Goal: Find specific page/section: Find specific page/section

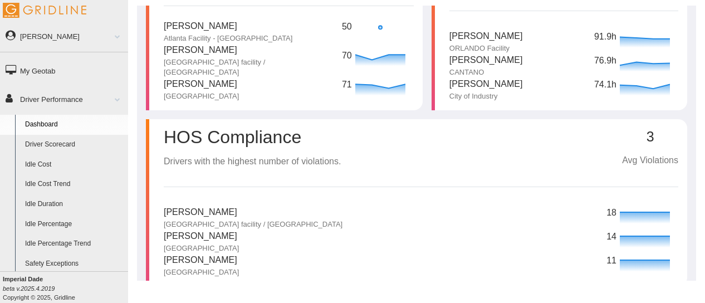
scroll to position [111, 0]
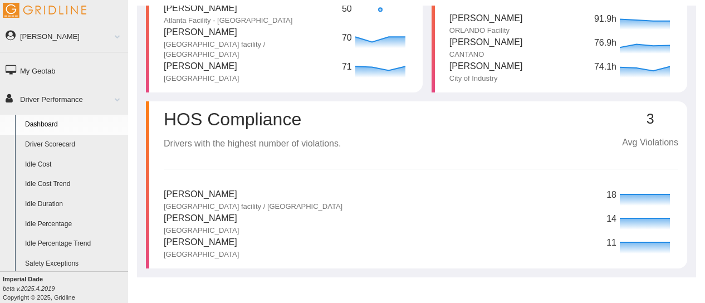
click at [450, 26] on p "[PERSON_NAME]" at bounding box center [487, 19] width 74 height 14
click at [343, 192] on p "[PERSON_NAME]" at bounding box center [253, 195] width 179 height 14
click at [649, 197] on icon at bounding box center [645, 199] width 50 height 11
click at [343, 201] on p "[PERSON_NAME]" at bounding box center [253, 195] width 179 height 14
click at [343, 190] on p "[PERSON_NAME]" at bounding box center [253, 195] width 179 height 14
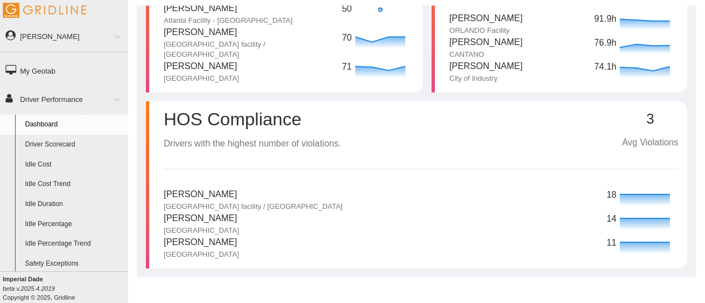
click at [341, 123] on p "HOS Compliance" at bounding box center [252, 119] width 177 height 18
click at [53, 126] on link "Dashboard" at bounding box center [74, 125] width 108 height 20
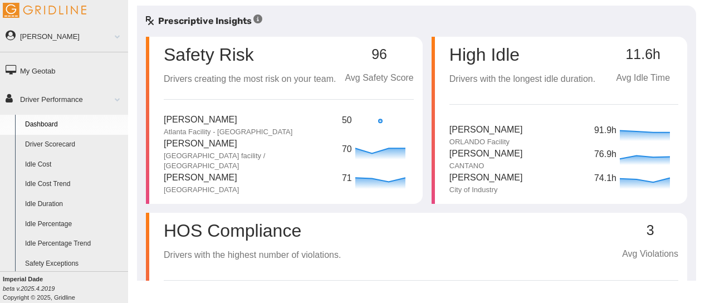
click at [51, 145] on link "Driver Scorecard" at bounding box center [74, 145] width 108 height 20
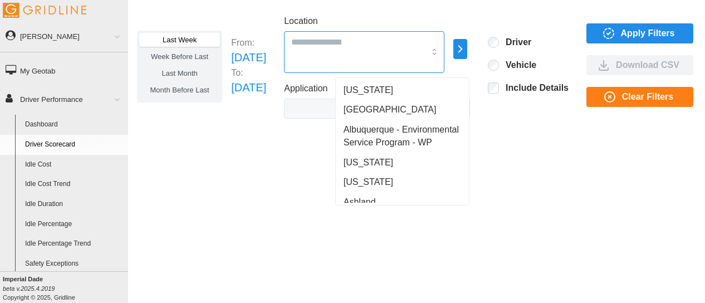
click at [399, 54] on div at bounding box center [364, 52] width 160 height 42
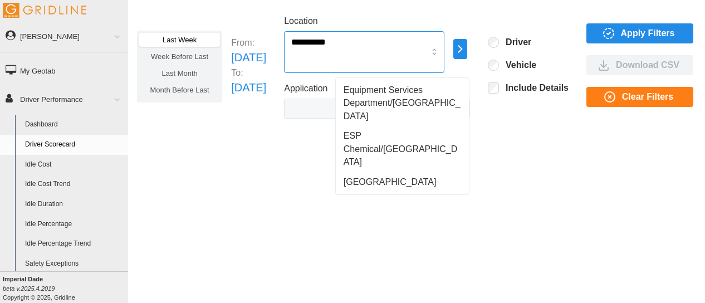
type input "**********"
click at [365, 175] on span "[GEOGRAPHIC_DATA]" at bounding box center [390, 181] width 93 height 13
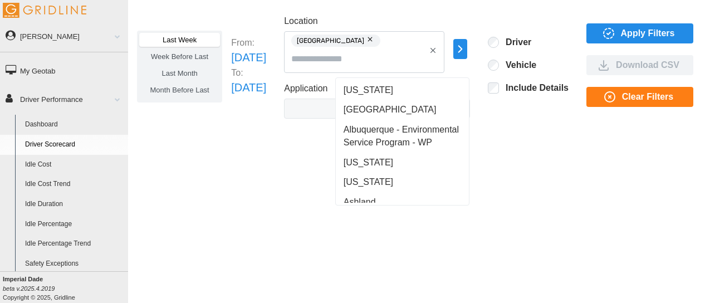
click at [189, 70] on span "Last Month" at bounding box center [180, 73] width 36 height 8
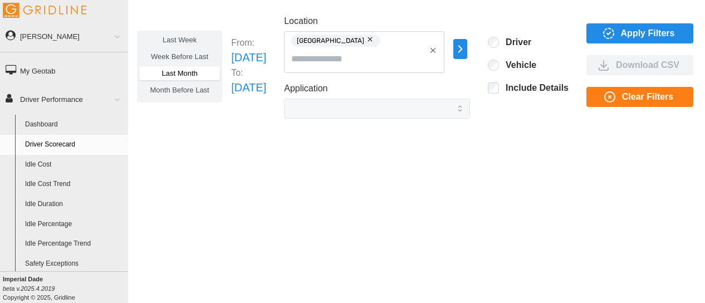
click at [654, 34] on span "Apply Filters" at bounding box center [648, 33] width 54 height 19
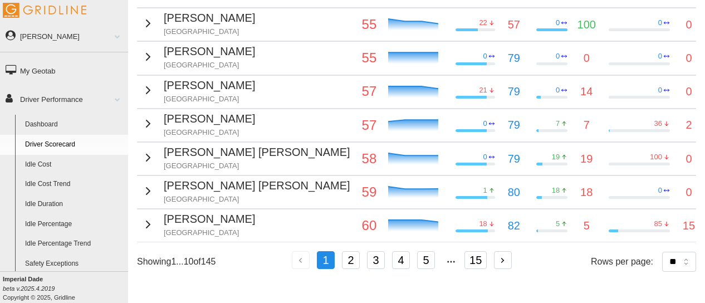
scroll to position [285, 0]
click at [170, 177] on p "[PERSON_NAME] [PERSON_NAME]" at bounding box center [257, 185] width 187 height 17
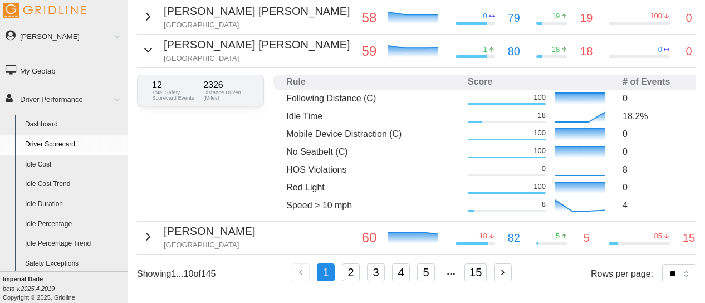
scroll to position [430, 0]
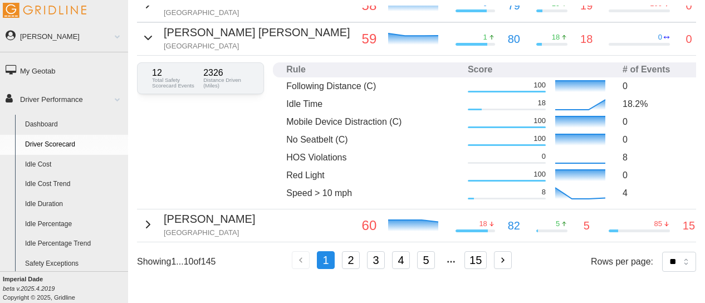
click at [147, 36] on icon "button" at bounding box center [148, 37] width 7 height 3
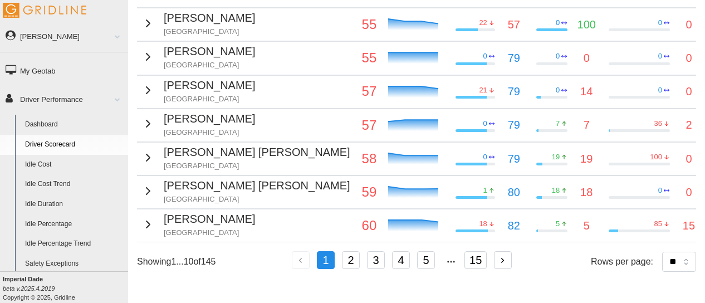
scroll to position [277, 0]
click at [351, 251] on button "2" at bounding box center [351, 260] width 18 height 18
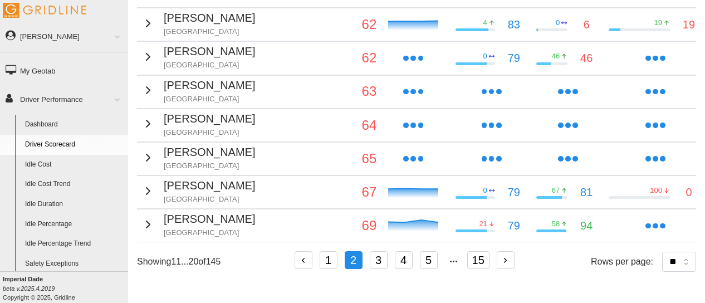
click at [374, 251] on button "3" at bounding box center [379, 260] width 18 height 18
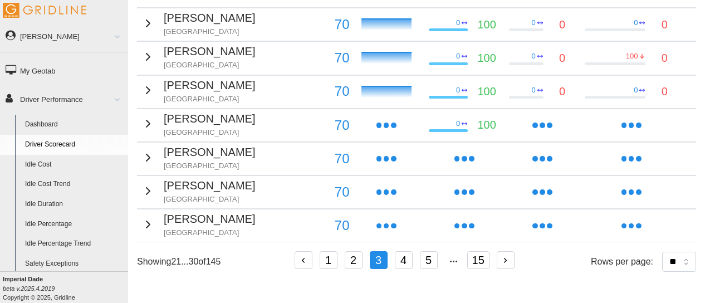
click at [397, 251] on button "4" at bounding box center [404, 260] width 18 height 18
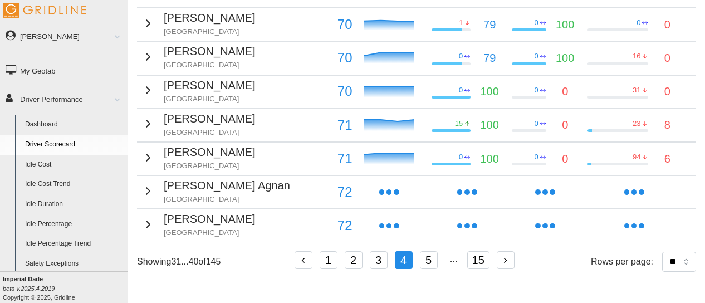
click at [422, 251] on button "5" at bounding box center [429, 260] width 18 height 18
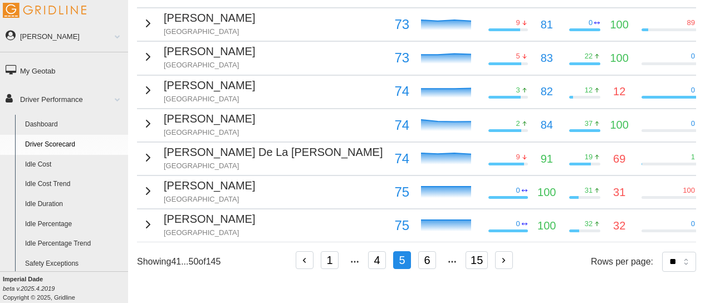
click at [411, 251] on button "5" at bounding box center [402, 260] width 18 height 18
click at [426, 251] on button "6" at bounding box center [427, 260] width 18 height 18
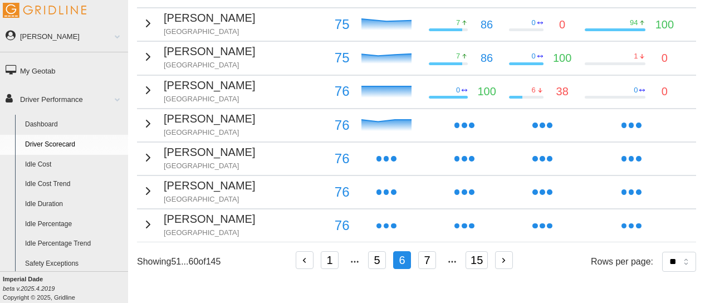
click at [427, 251] on button "7" at bounding box center [427, 260] width 18 height 18
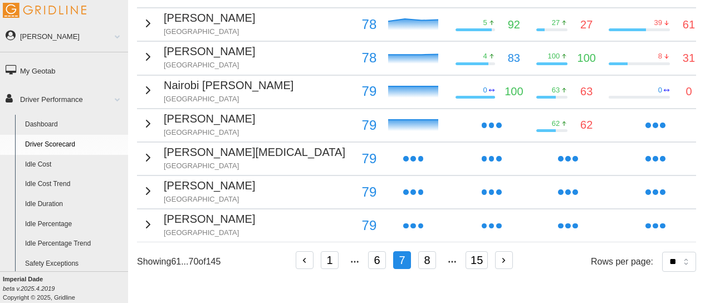
click at [427, 251] on button "8" at bounding box center [427, 260] width 18 height 18
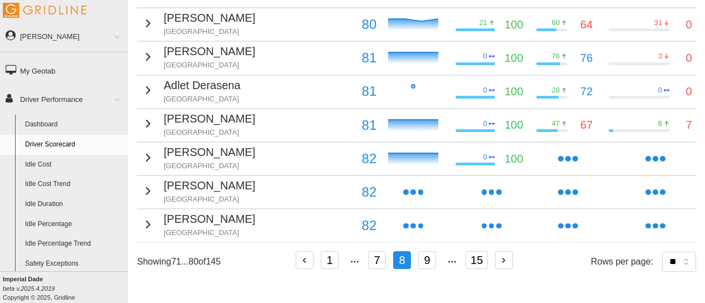
click at [427, 251] on button "9" at bounding box center [427, 260] width 18 height 18
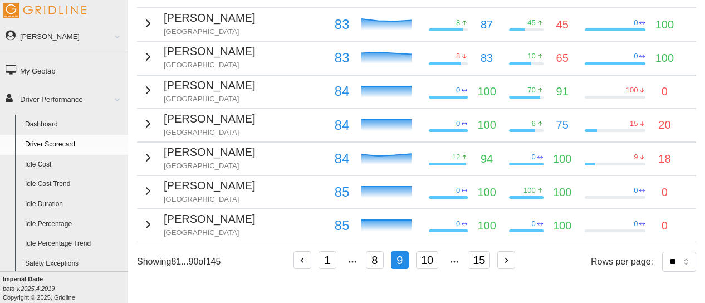
click at [423, 237] on div "Driver Overall Score Safety Score Fuel Score Compliance Score Sheldon Harris Je…" at bounding box center [416, 83] width 559 height 396
click at [427, 251] on button "10" at bounding box center [427, 260] width 22 height 18
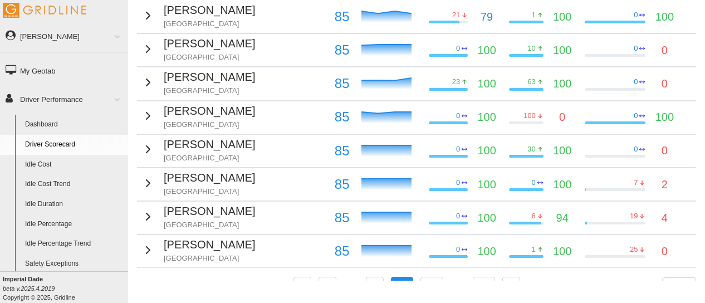
scroll to position [230, 0]
